Goal: Find specific page/section: Find specific page/section

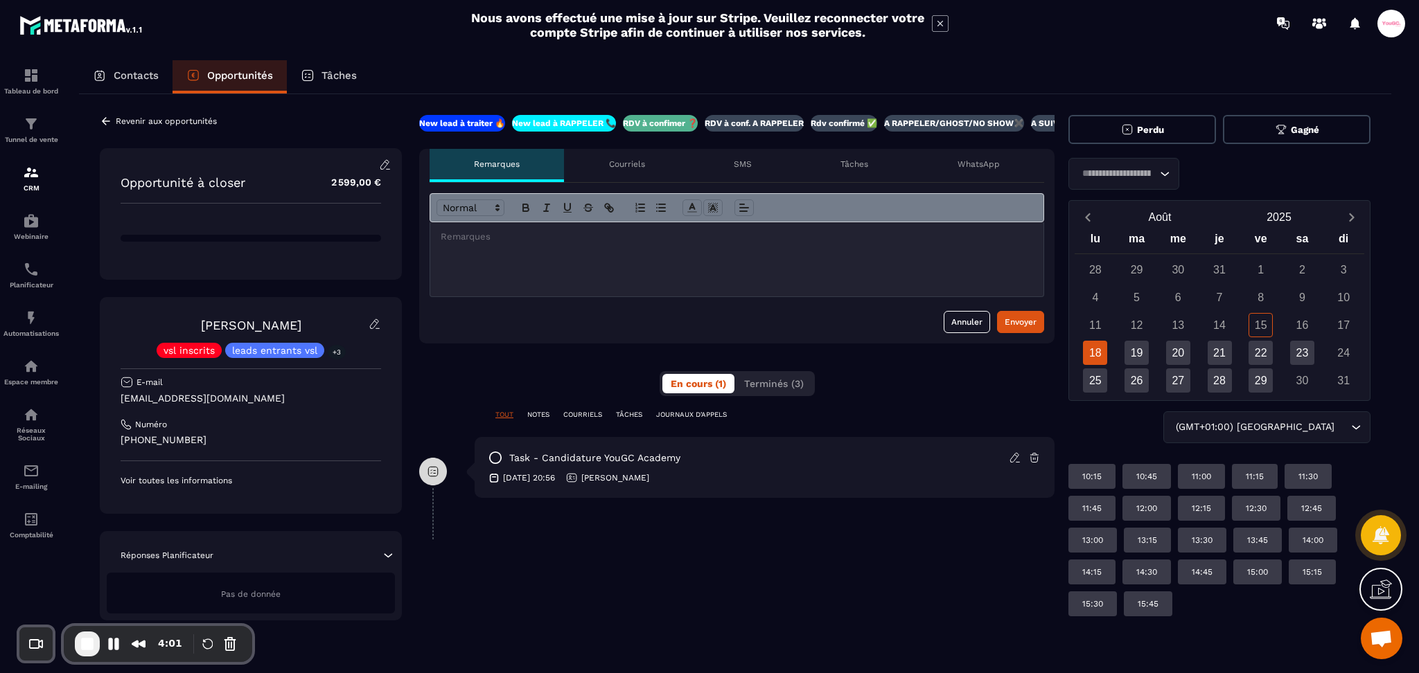
click at [106, 118] on icon at bounding box center [106, 121] width 12 height 12
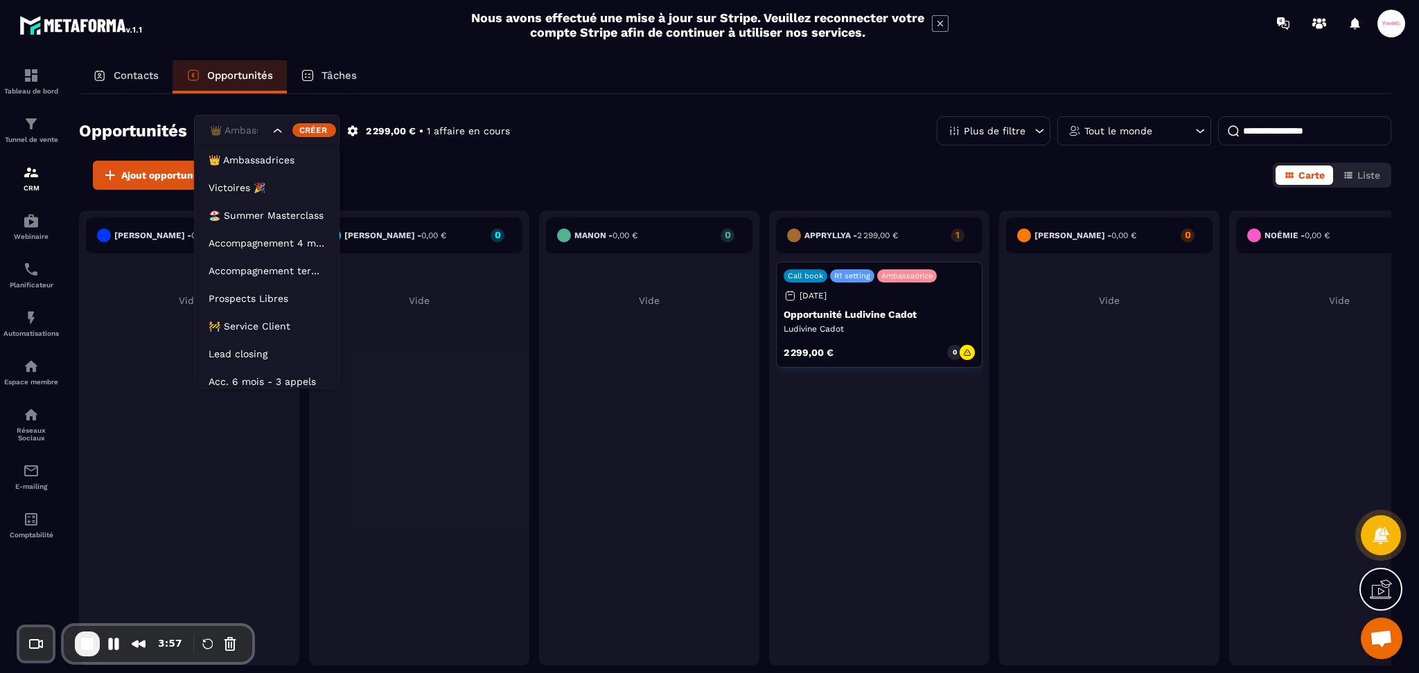
click at [229, 129] on div "👑 Ambassadrices" at bounding box center [238, 130] width 66 height 15
click at [265, 290] on li "Prospects Libres" at bounding box center [267, 299] width 144 height 28
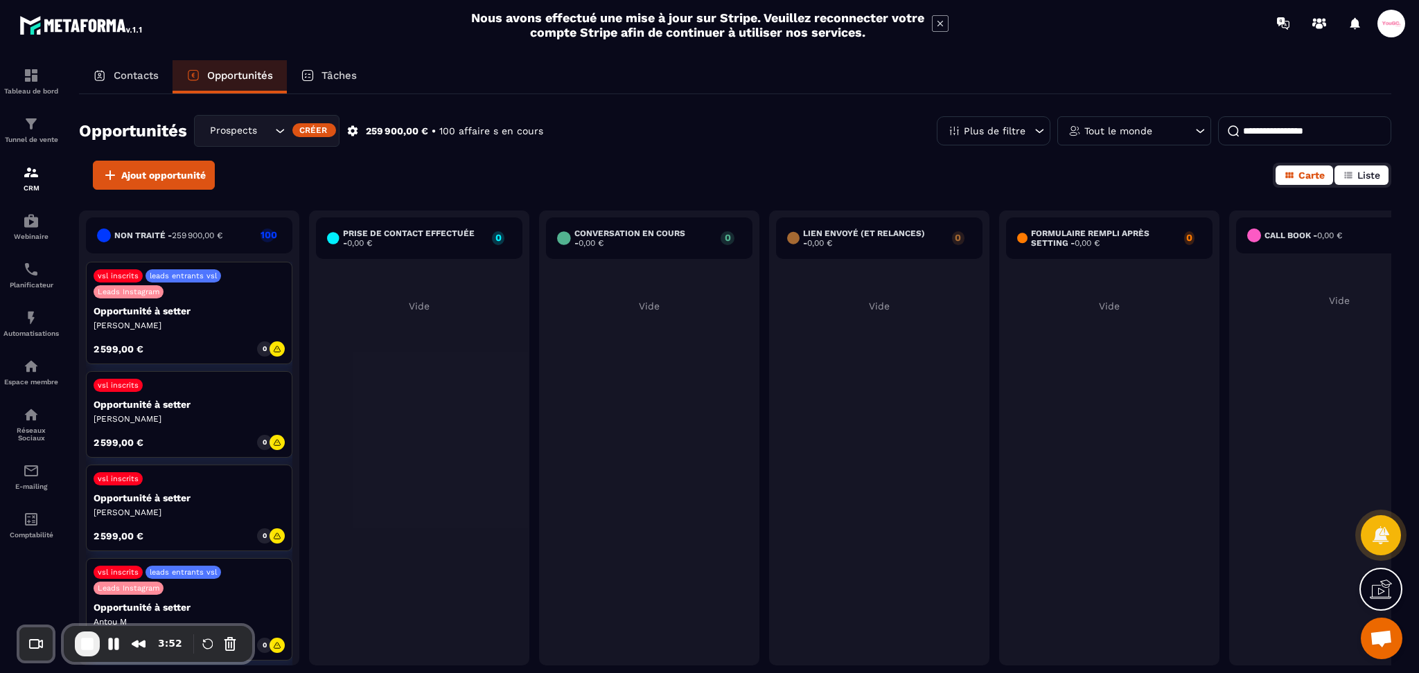
click at [1346, 175] on icon "button" at bounding box center [1348, 175] width 8 height 6
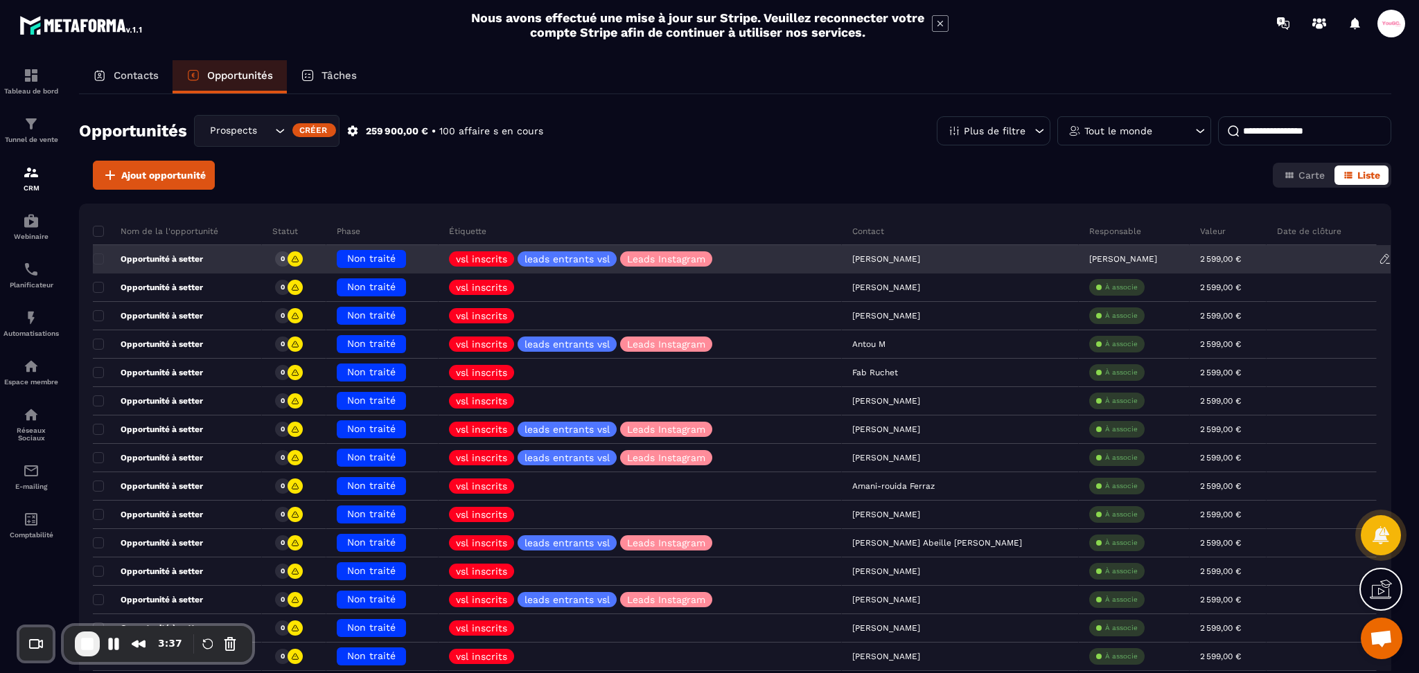
click at [214, 249] on div "Opportunité à setter" at bounding box center [177, 260] width 169 height 28
